Goal: Navigation & Orientation: Go to known website

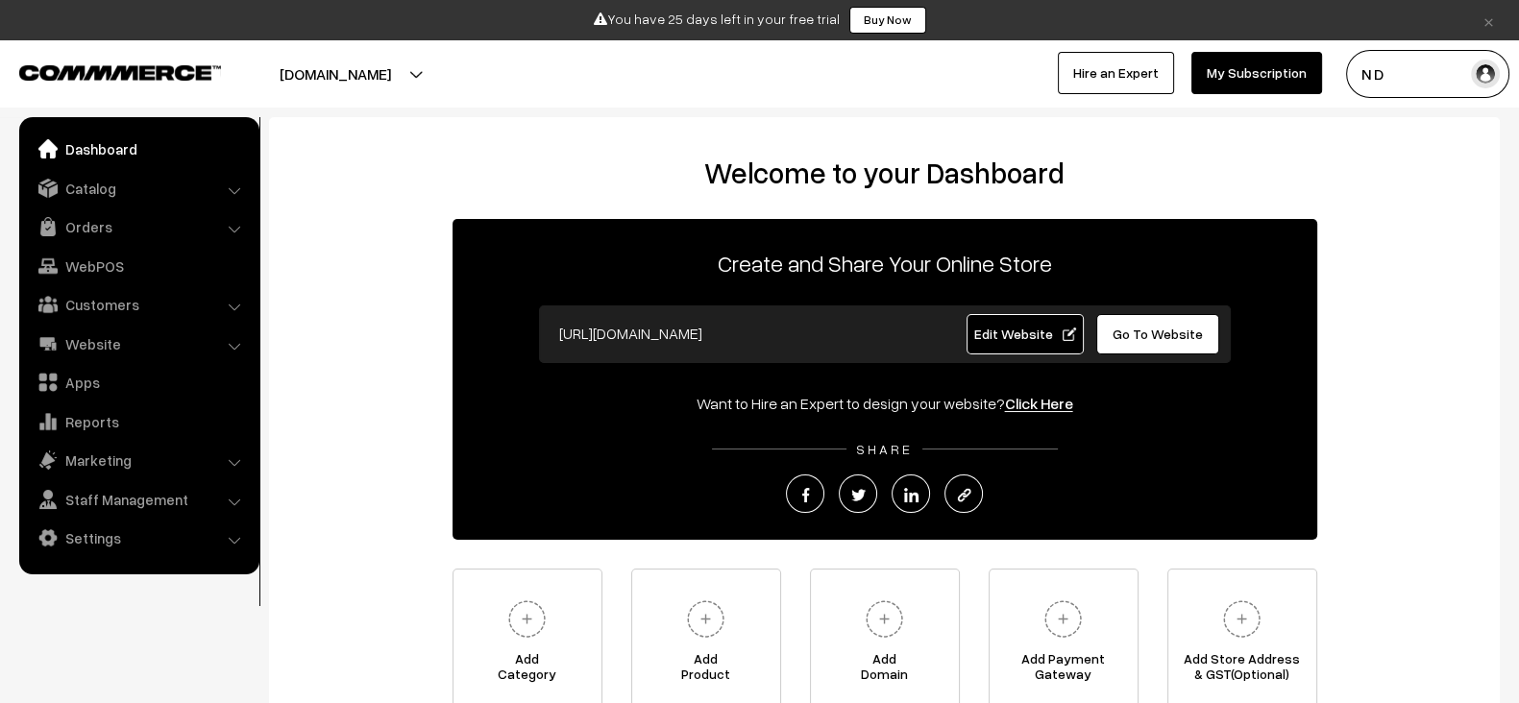
click at [418, 54] on button "[DOMAIN_NAME]" at bounding box center [335, 74] width 246 height 48
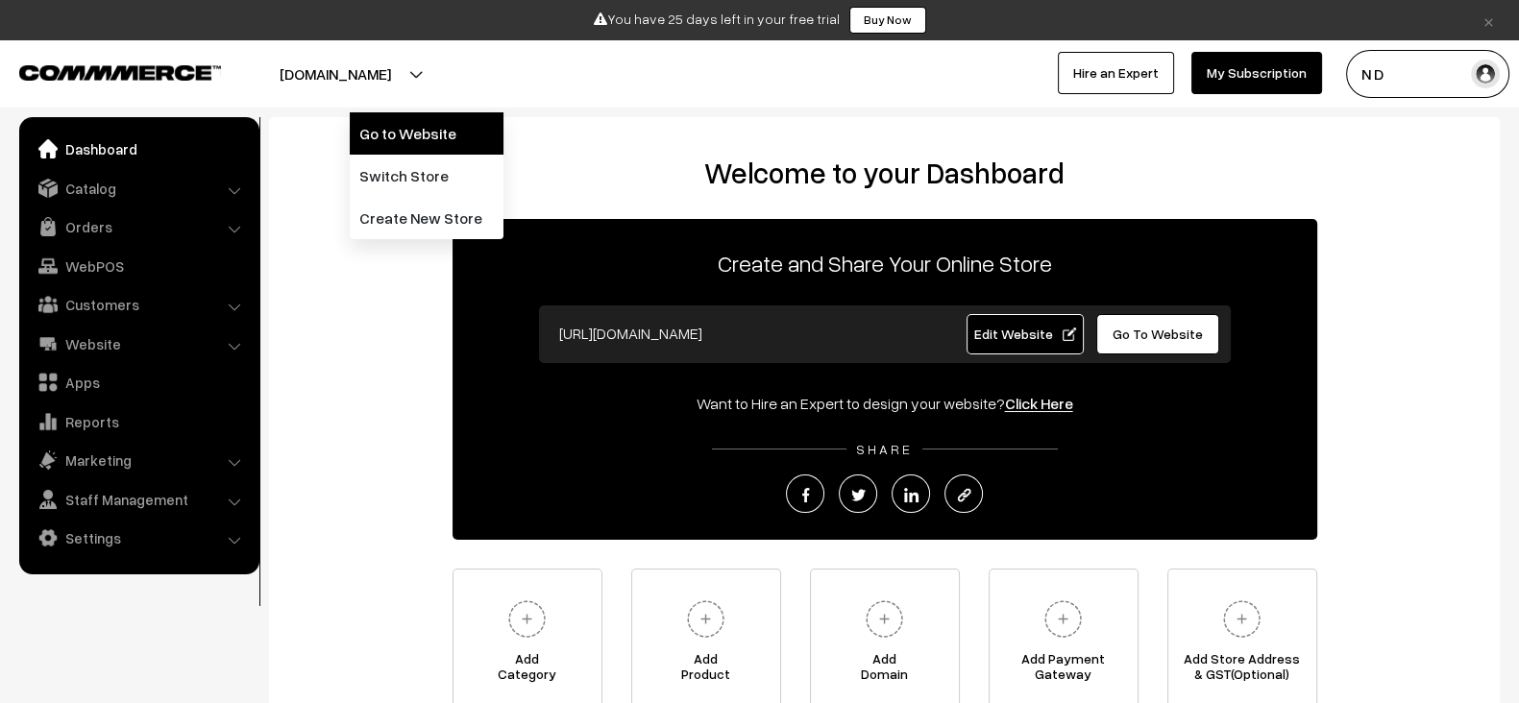
click at [406, 145] on link "Go to Website" at bounding box center [427, 133] width 154 height 42
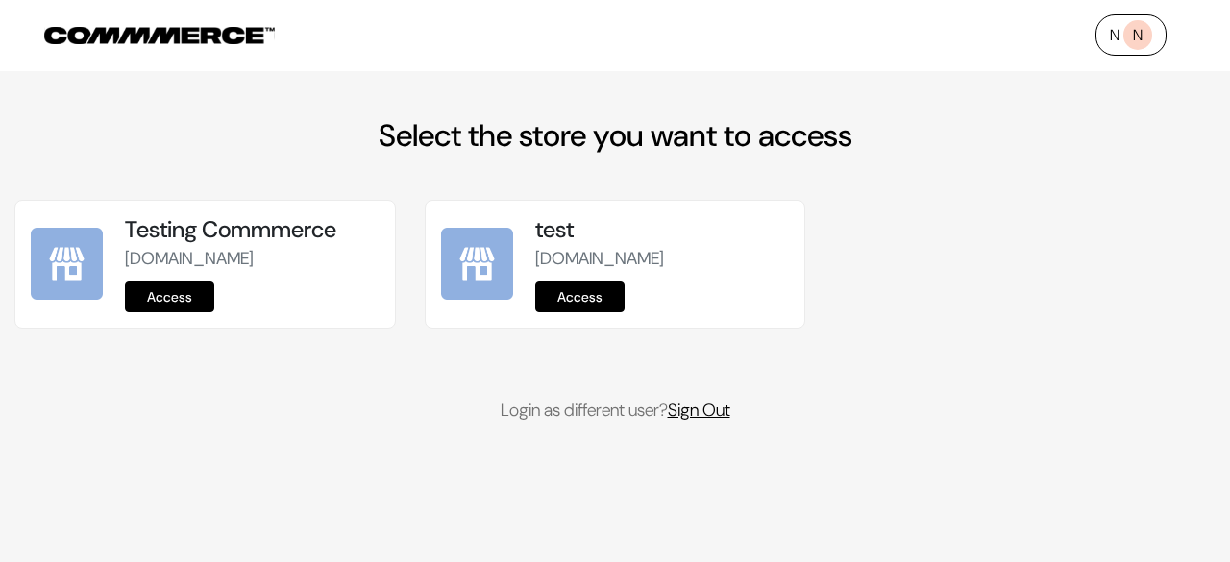
click at [705, 422] on link "Sign Out" at bounding box center [699, 410] width 62 height 23
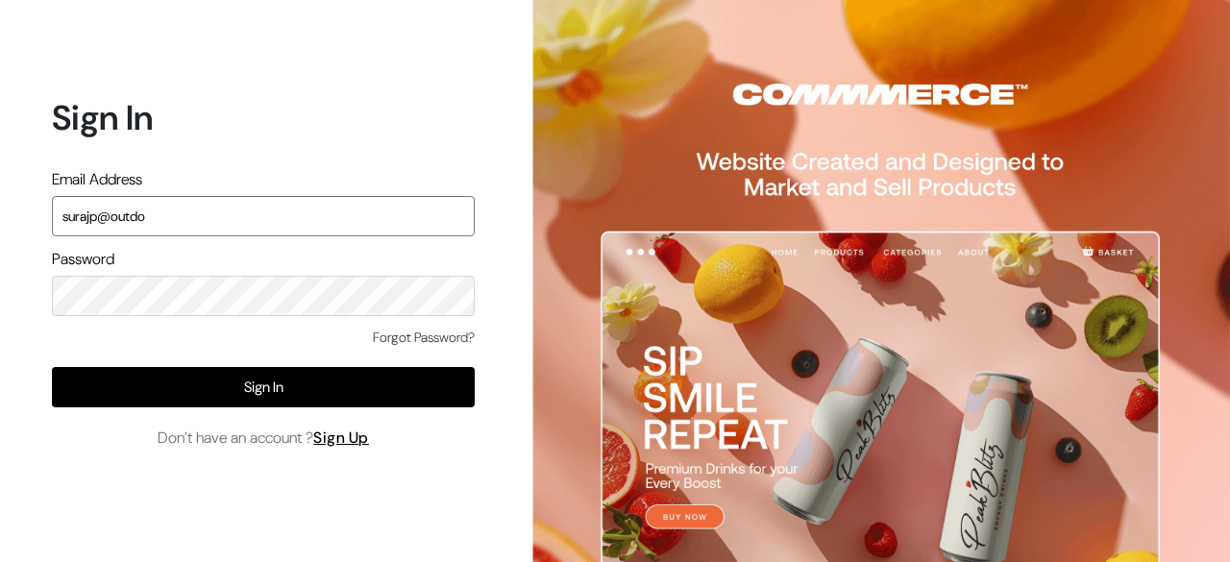
type input "surajp@outdo"
type input "surajp@outdoinc.com"
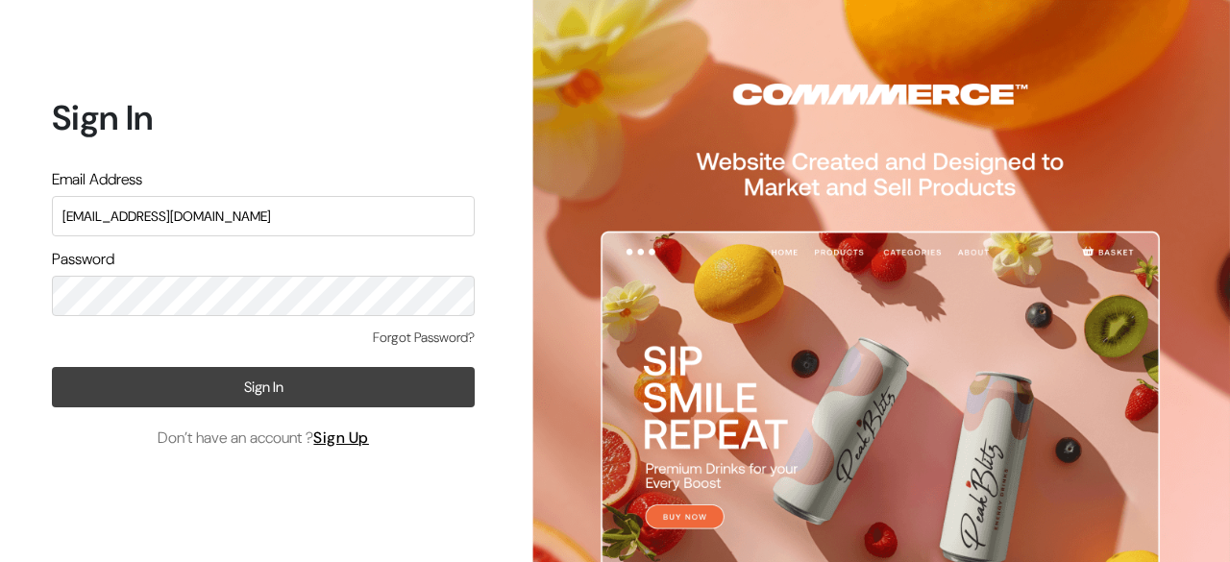
click at [300, 377] on button "Sign In" at bounding box center [263, 387] width 423 height 40
